Goal: Contribute content: Add original content to the website for others to see

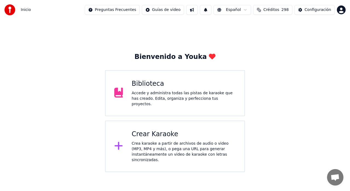
click at [173, 96] on div "Accede y administra todas las pistas de karaoke que has creado. Edita, organiza…" at bounding box center [184, 98] width 104 height 16
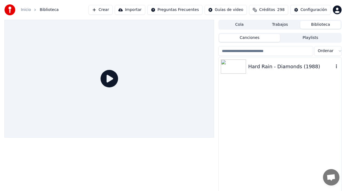
click at [281, 66] on div "Hard Rain - Diamonds (1988)" at bounding box center [290, 67] width 85 height 8
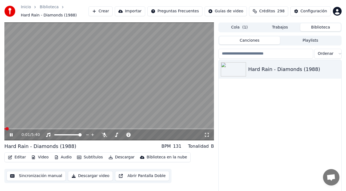
click at [10, 135] on icon at bounding box center [11, 134] width 3 height 3
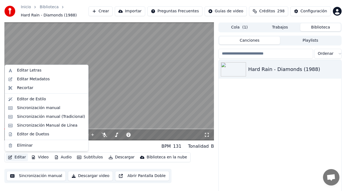
click at [16, 159] on button "Editar" at bounding box center [17, 157] width 22 height 8
click at [60, 116] on div "Sincronización manual (Tradicional)" at bounding box center [51, 116] width 68 height 5
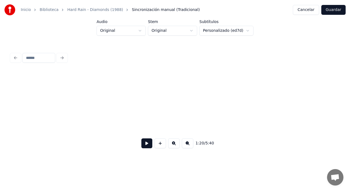
scroll to position [0, 30823]
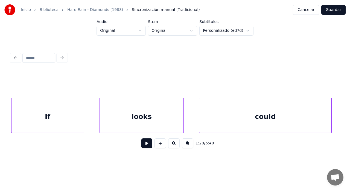
click at [60, 116] on div "If" at bounding box center [47, 116] width 73 height 37
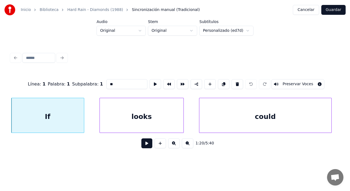
click at [144, 145] on button at bounding box center [147, 143] width 11 height 10
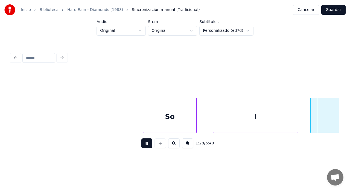
click at [144, 145] on button at bounding box center [147, 143] width 11 height 10
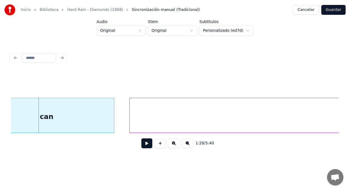
click at [144, 145] on button at bounding box center [147, 143] width 11 height 10
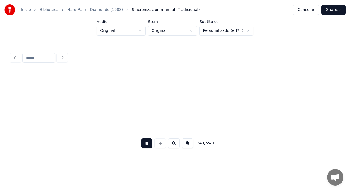
scroll to position [0, 42105]
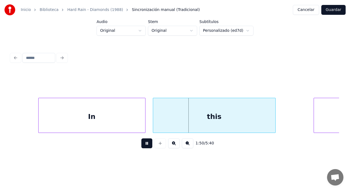
click at [144, 145] on button at bounding box center [147, 143] width 11 height 10
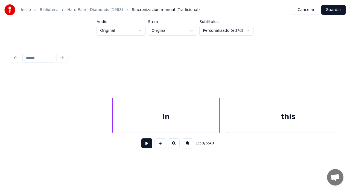
scroll to position [0, 42018]
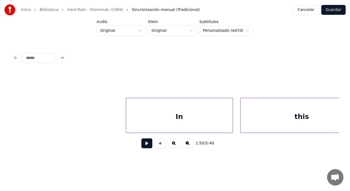
click at [142, 145] on button at bounding box center [147, 143] width 11 height 10
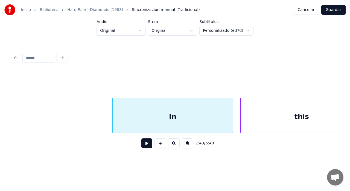
click at [113, 122] on div at bounding box center [114, 115] width 2 height 34
click at [145, 146] on button at bounding box center [147, 143] width 11 height 10
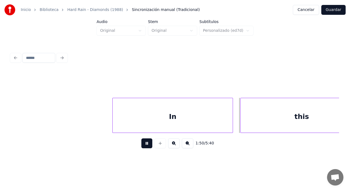
click at [145, 146] on button at bounding box center [147, 143] width 11 height 10
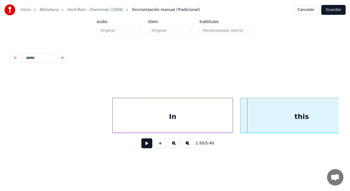
click at [178, 121] on div "In" at bounding box center [173, 116] width 120 height 37
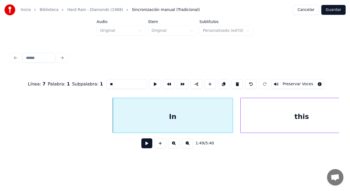
click at [143, 145] on button at bounding box center [147, 143] width 11 height 10
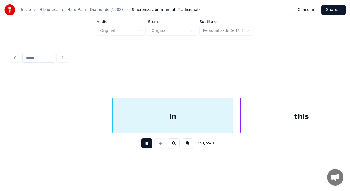
click at [143, 145] on button at bounding box center [147, 143] width 11 height 10
click at [247, 119] on div "this" at bounding box center [302, 116] width 122 height 37
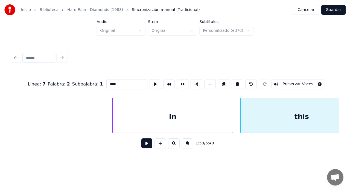
click at [144, 144] on button at bounding box center [147, 143] width 11 height 10
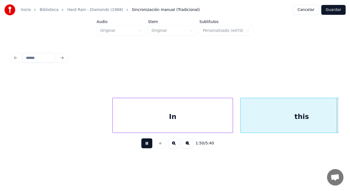
scroll to position [0, 42350]
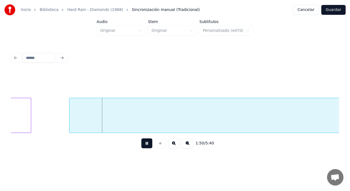
click at [144, 144] on button at bounding box center [147, 143] width 11 height 10
click at [61, 123] on div at bounding box center [62, 115] width 2 height 34
click at [144, 147] on button at bounding box center [147, 143] width 11 height 10
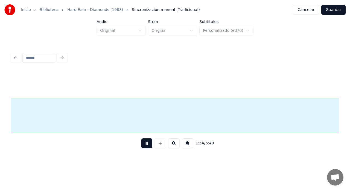
scroll to position [0, 43681]
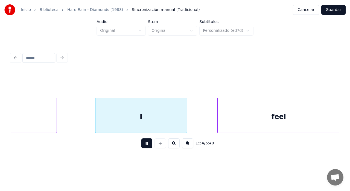
click at [144, 147] on button at bounding box center [147, 143] width 11 height 10
click at [55, 123] on div at bounding box center [56, 115] width 2 height 34
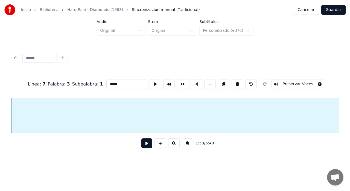
click at [142, 145] on button at bounding box center [147, 143] width 11 height 10
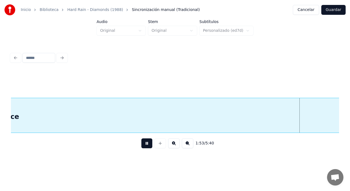
click at [142, 145] on button at bounding box center [147, 143] width 11 height 10
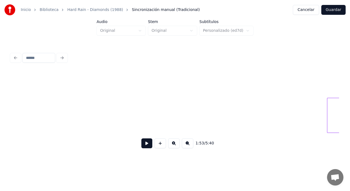
click at [0, 123] on div "Inicio Biblioteca Hard Rain - Diamonds (1988) Sincronización manual (Tradiciona…" at bounding box center [175, 79] width 350 height 159
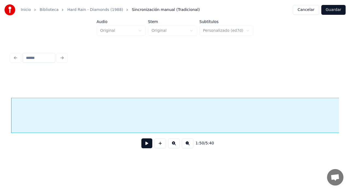
click at [143, 145] on button at bounding box center [147, 143] width 11 height 10
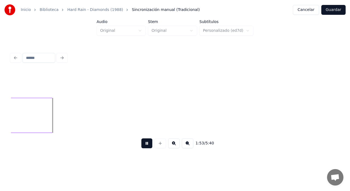
click at [143, 145] on button at bounding box center [147, 143] width 11 height 10
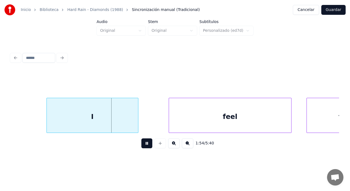
click at [143, 145] on button at bounding box center [147, 143] width 11 height 10
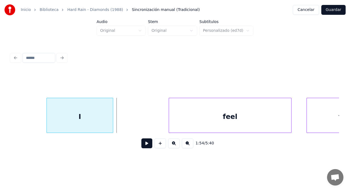
click at [112, 122] on div at bounding box center [112, 115] width 2 height 34
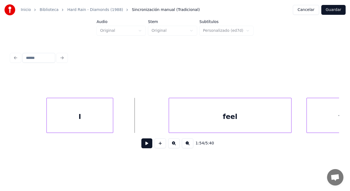
click at [142, 148] on button at bounding box center [147, 143] width 11 height 10
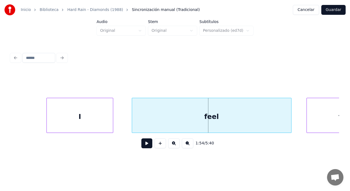
click at [133, 123] on div at bounding box center [133, 115] width 2 height 34
click at [142, 143] on button at bounding box center [147, 143] width 11 height 10
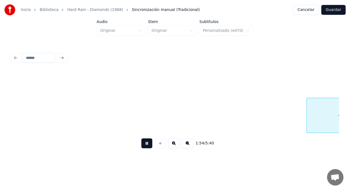
scroll to position [0, 44059]
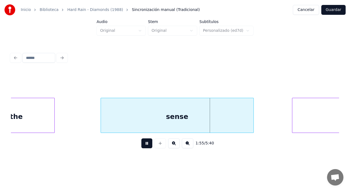
click at [142, 143] on button at bounding box center [147, 143] width 11 height 10
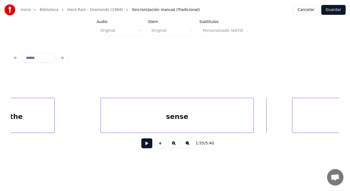
click at [18, 105] on div "the" at bounding box center [16, 116] width 76 height 37
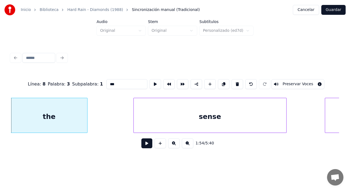
click at [144, 145] on button at bounding box center [147, 143] width 11 height 10
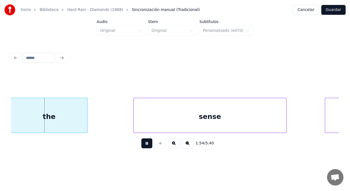
click at [144, 145] on button at bounding box center [147, 143] width 11 height 10
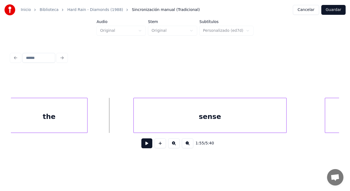
click at [79, 124] on div "the" at bounding box center [49, 116] width 76 height 37
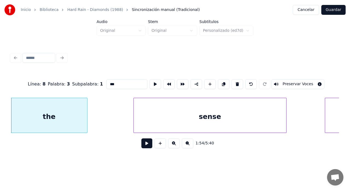
click at [142, 145] on button at bounding box center [147, 143] width 11 height 10
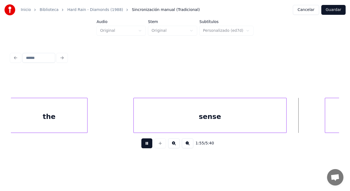
scroll to position [0, 44360]
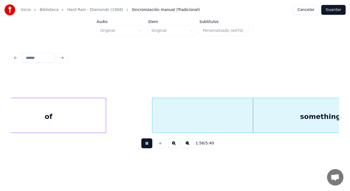
click at [145, 148] on button at bounding box center [147, 143] width 11 height 10
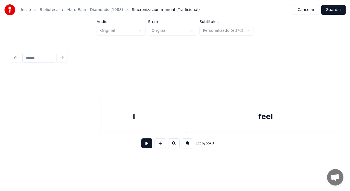
scroll to position [0, 43903]
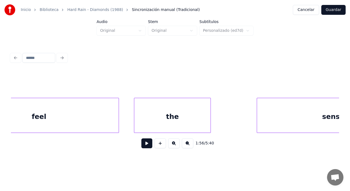
click at [170, 122] on div "the" at bounding box center [172, 116] width 76 height 37
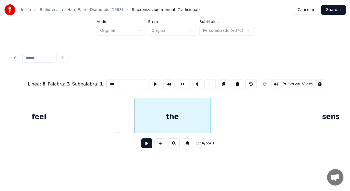
click at [144, 143] on button at bounding box center [147, 143] width 11 height 10
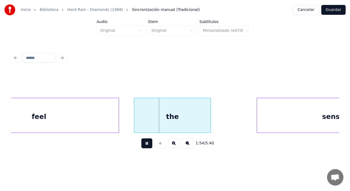
click at [144, 143] on button at bounding box center [147, 143] width 11 height 10
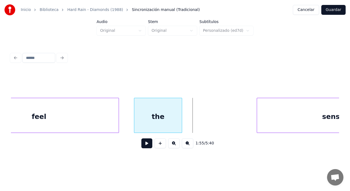
click at [180, 124] on div at bounding box center [181, 115] width 2 height 34
click at [132, 122] on div at bounding box center [132, 115] width 2 height 34
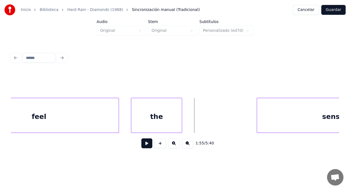
click at [142, 146] on button at bounding box center [147, 143] width 11 height 10
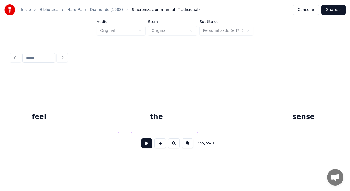
click at [198, 120] on div at bounding box center [199, 115] width 2 height 34
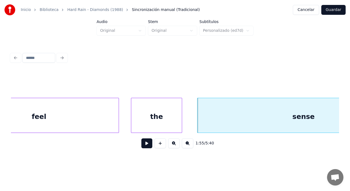
click at [142, 146] on button at bounding box center [147, 143] width 11 height 10
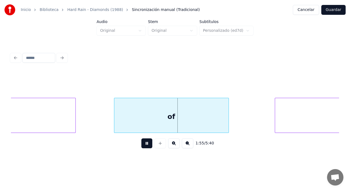
click at [142, 146] on button at bounding box center [147, 143] width 11 height 10
click at [106, 119] on div at bounding box center [107, 115] width 2 height 34
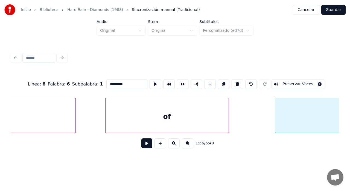
click at [160, 116] on div "of" at bounding box center [167, 116] width 123 height 37
type input "**"
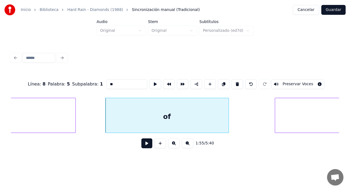
click at [143, 144] on button at bounding box center [147, 143] width 11 height 10
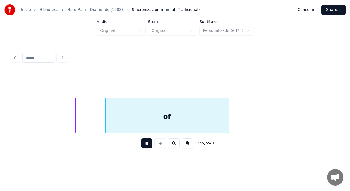
click at [143, 144] on button at bounding box center [147, 143] width 11 height 10
click at [184, 122] on div "of" at bounding box center [167, 116] width 123 height 37
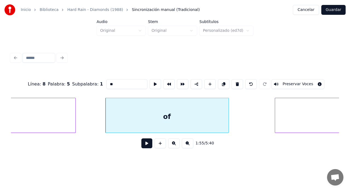
click at [144, 145] on button at bounding box center [147, 143] width 11 height 10
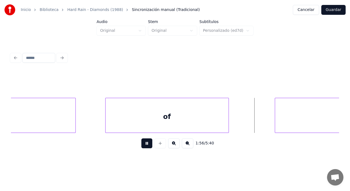
click at [144, 145] on button at bounding box center [147, 143] width 11 height 10
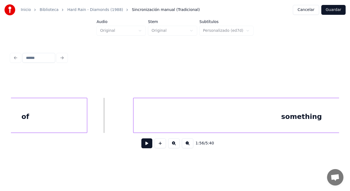
scroll to position [0, 44379]
click at [145, 146] on button at bounding box center [147, 143] width 11 height 10
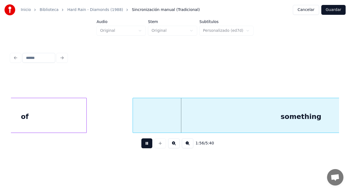
click at [145, 146] on button at bounding box center [147, 143] width 11 height 10
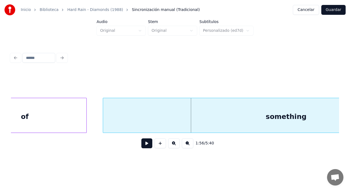
click at [105, 123] on div at bounding box center [104, 115] width 2 height 34
click at [142, 143] on button at bounding box center [147, 143] width 11 height 10
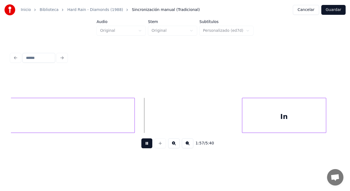
click at [142, 143] on button at bounding box center [147, 143] width 11 height 10
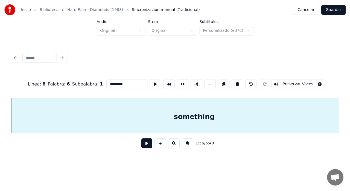
click at [142, 145] on button at bounding box center [147, 143] width 11 height 10
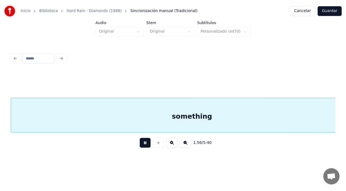
scroll to position [0, 44805]
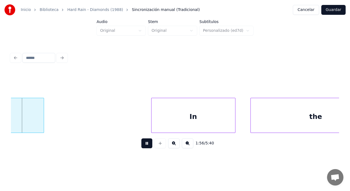
click at [142, 145] on button at bounding box center [147, 143] width 11 height 10
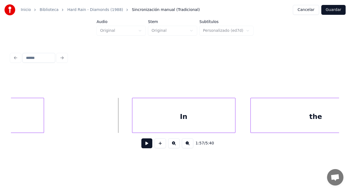
click at [134, 125] on div at bounding box center [133, 115] width 2 height 34
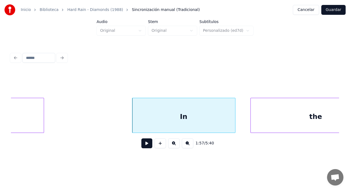
click at [142, 148] on button at bounding box center [147, 143] width 11 height 10
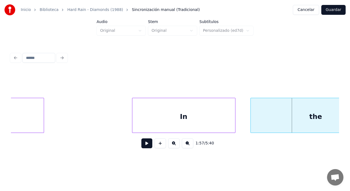
click at [335, 11] on button "Guardar" at bounding box center [334, 10] width 24 height 10
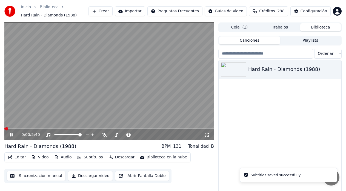
click at [11, 134] on icon at bounding box center [11, 134] width 3 height 3
